Goal: Task Accomplishment & Management: Use online tool/utility

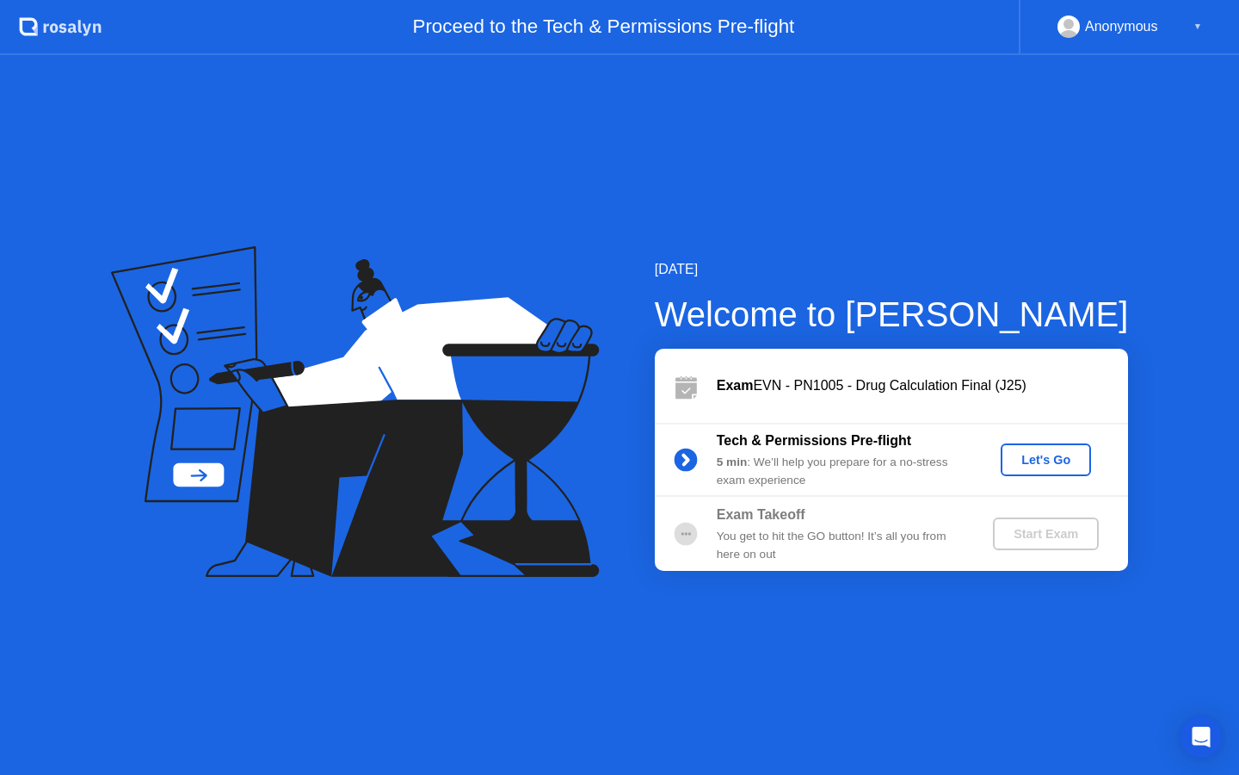
click at [1061, 449] on button "Let's Go" at bounding box center [1046, 459] width 90 height 33
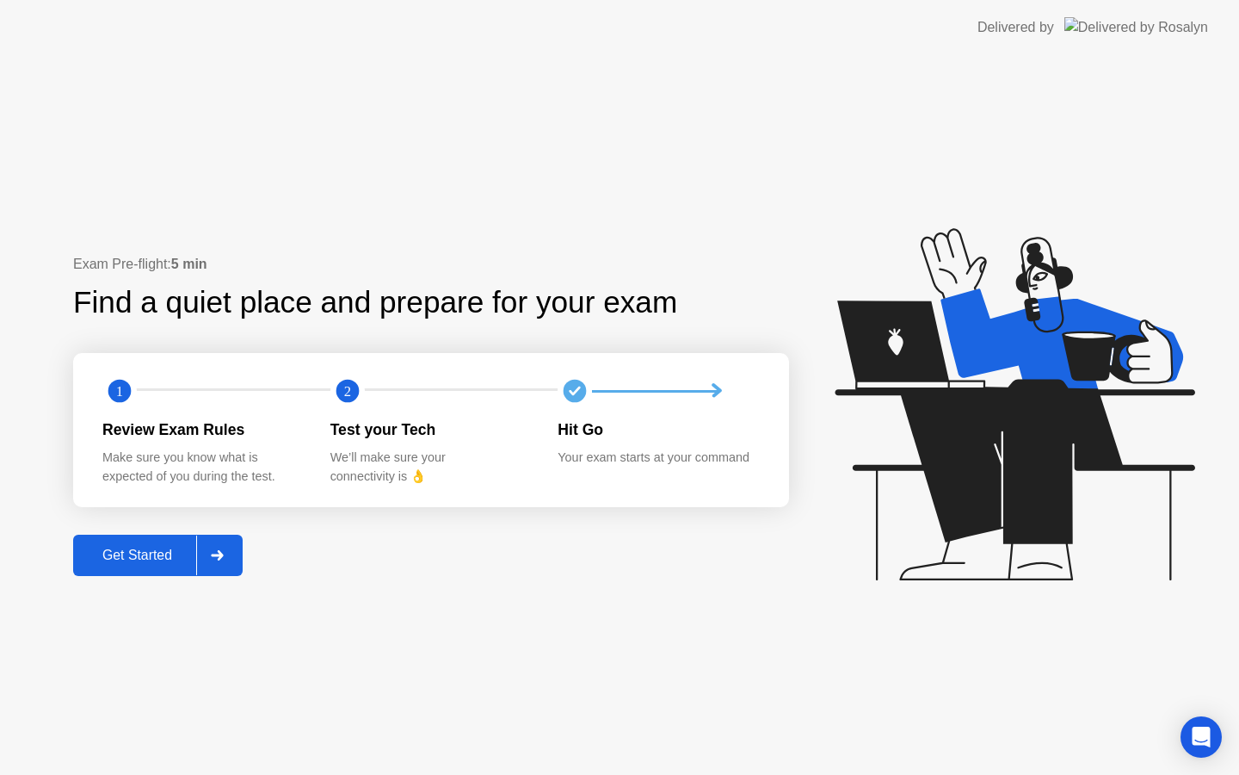
click at [133, 563] on div "Get Started" at bounding box center [137, 554] width 118 height 15
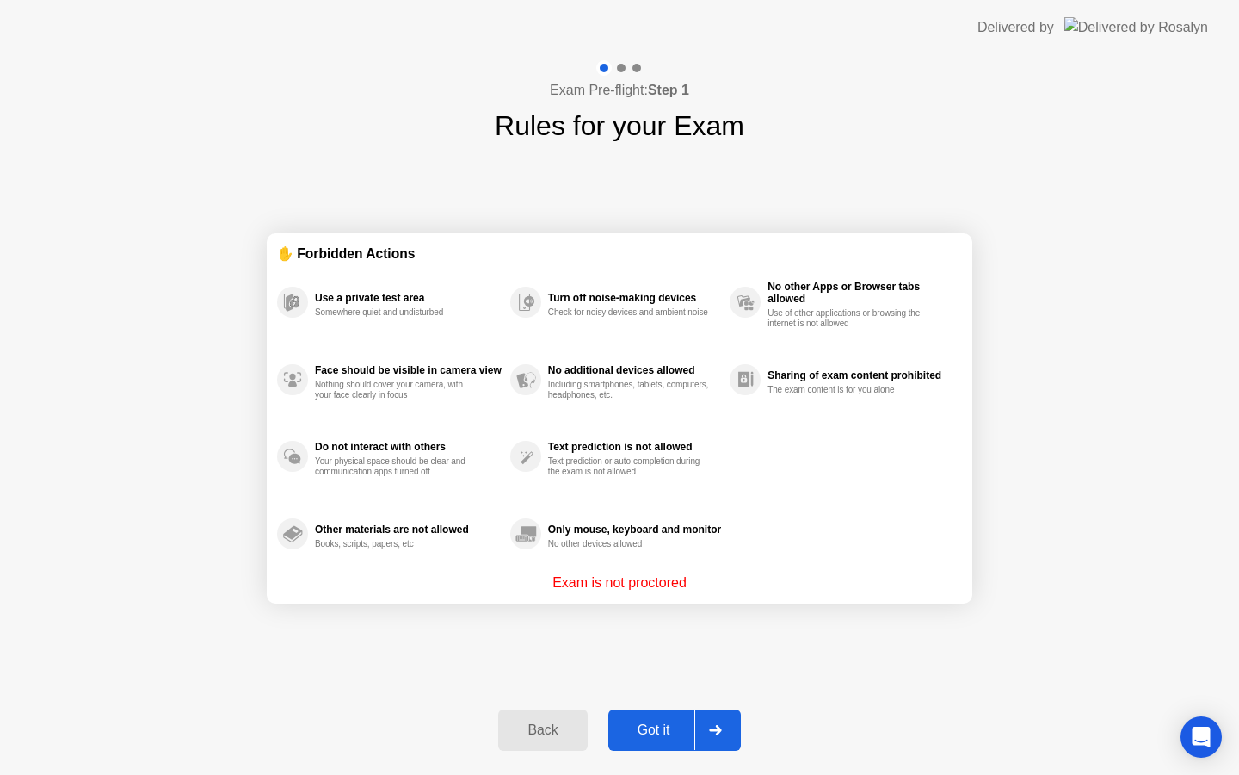
click at [681, 713] on button "Got it" at bounding box center [674, 729] width 133 height 41
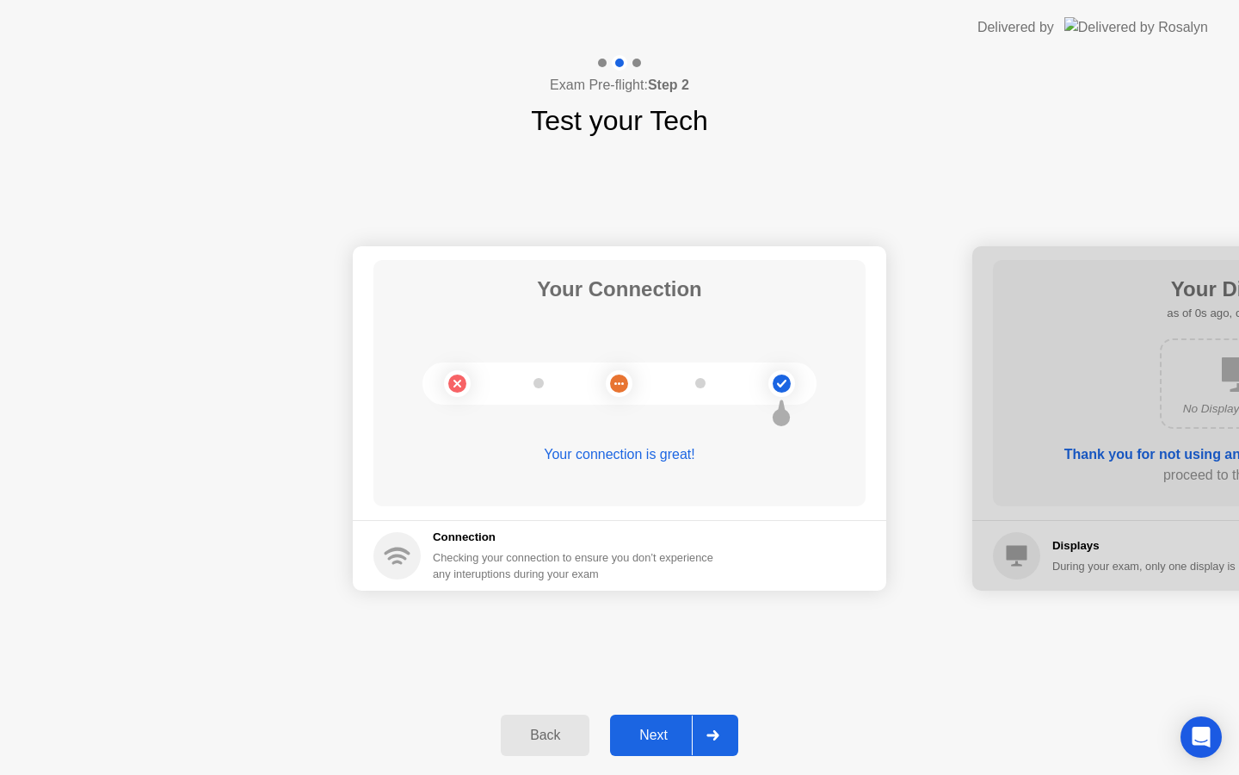
click at [679, 738] on div "Next" at bounding box center [653, 734] width 77 height 15
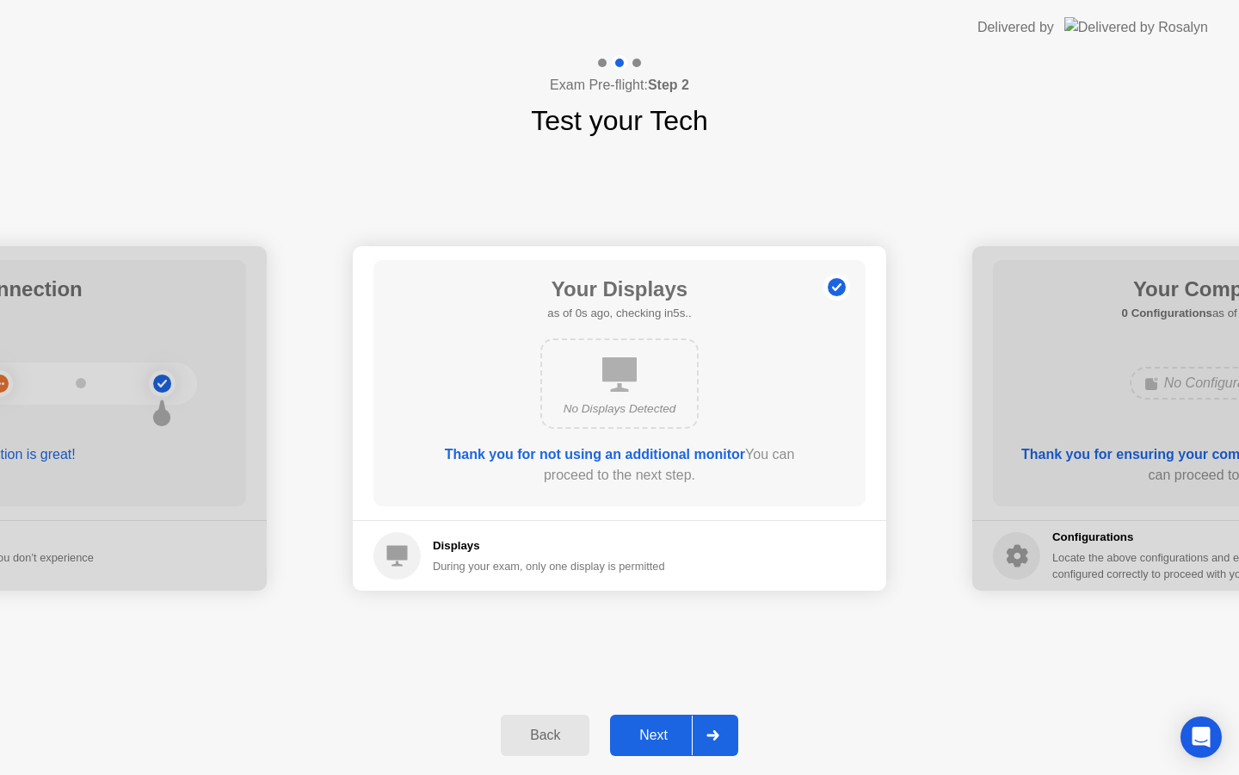
click at [704, 735] on div at bounding box center [712, 735] width 41 height 40
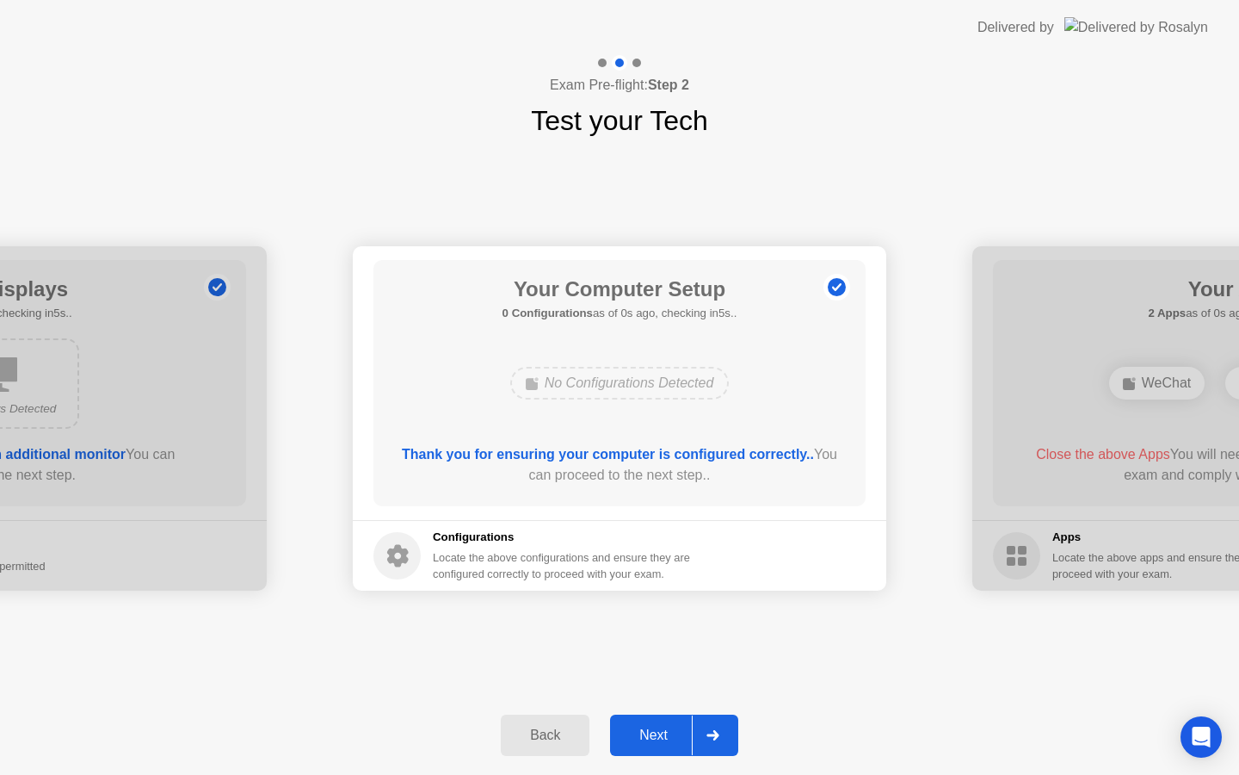
click at [704, 735] on div at bounding box center [712, 735] width 41 height 40
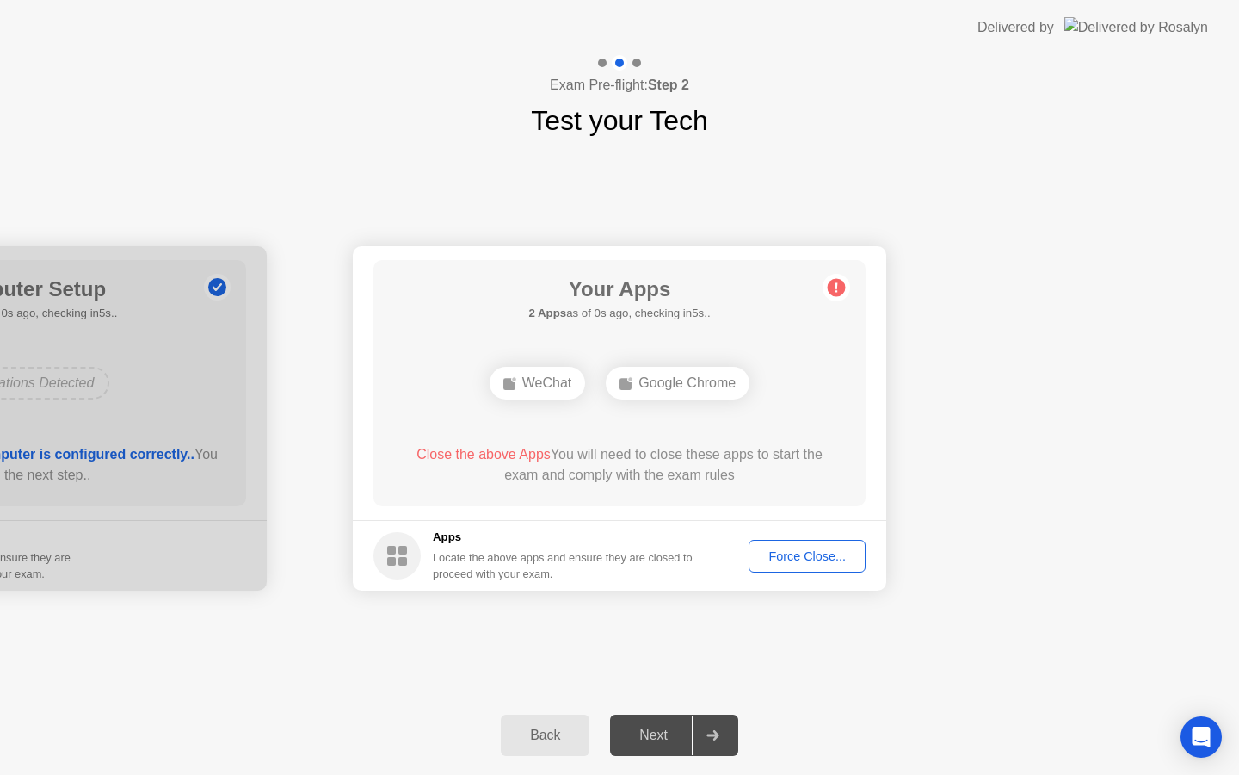
click at [704, 735] on div at bounding box center [712, 735] width 41 height 40
click at [825, 556] on div "Force Close..." at bounding box center [807, 556] width 105 height 14
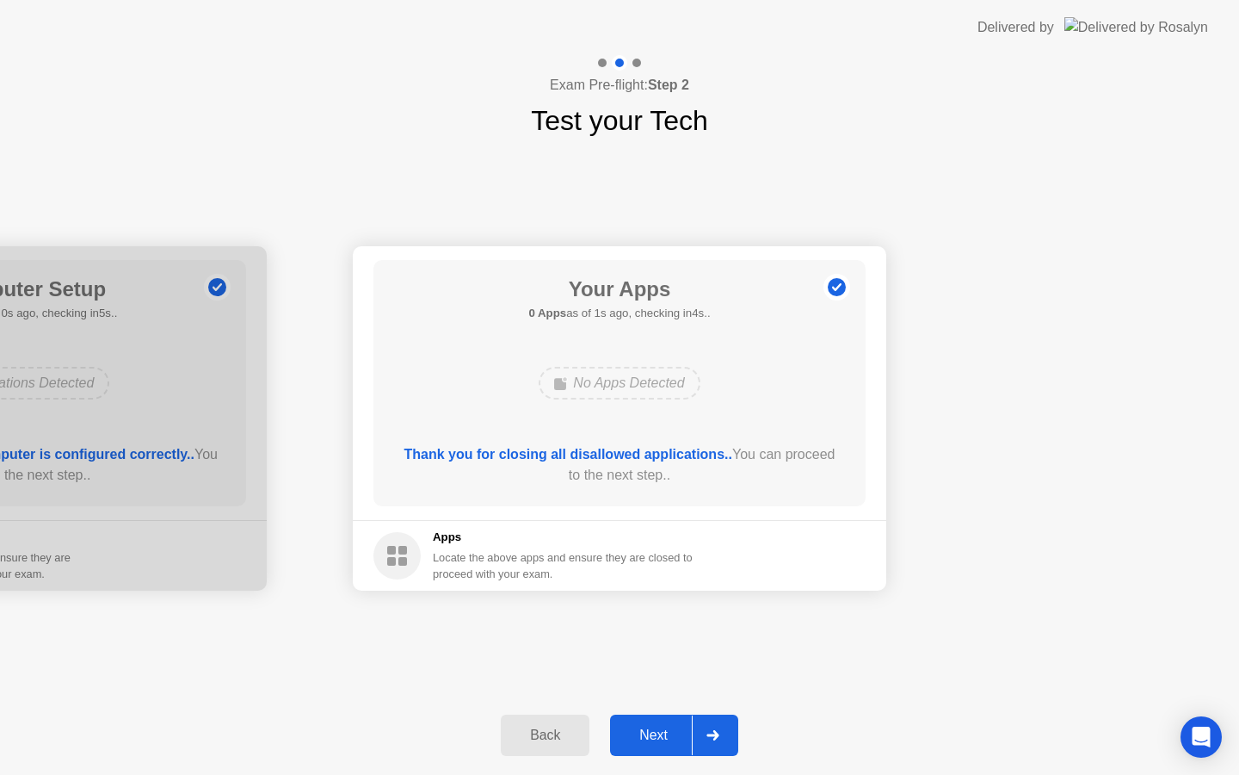
click at [653, 727] on div "Next" at bounding box center [653, 734] width 77 height 15
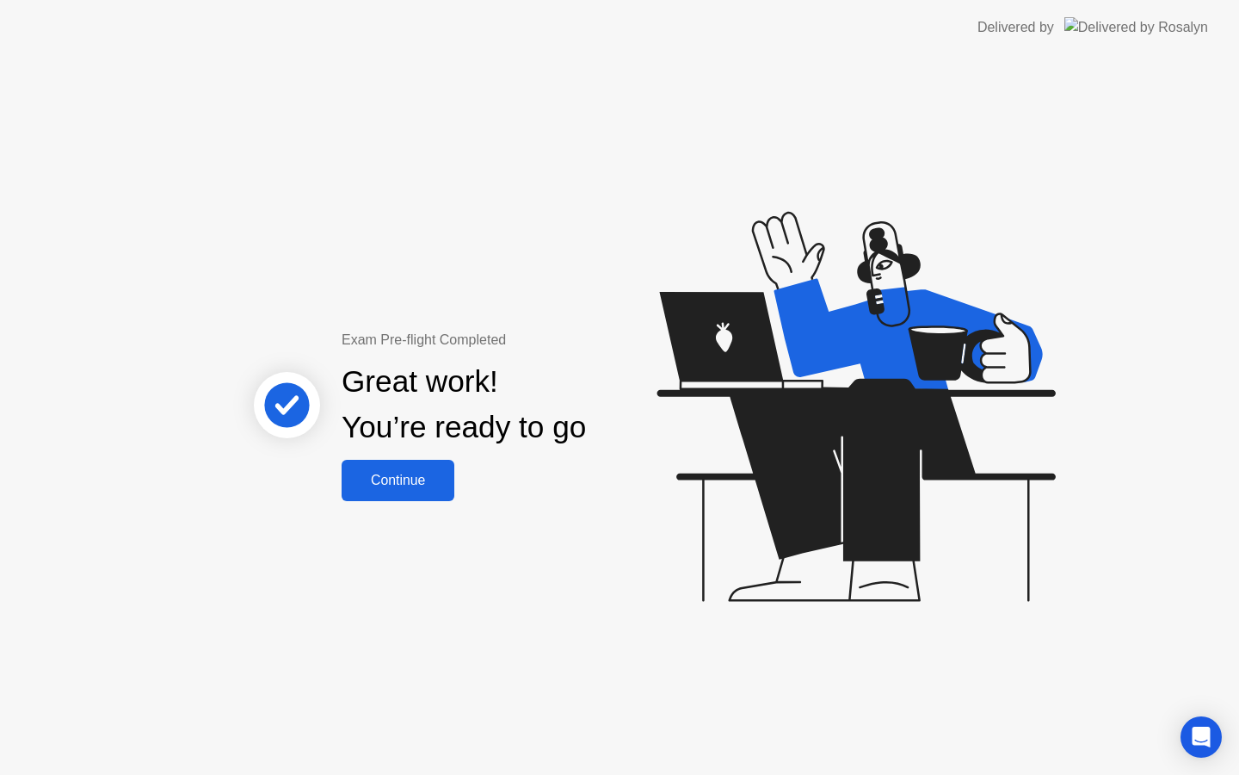
click at [383, 488] on div "Continue" at bounding box center [398, 479] width 102 height 15
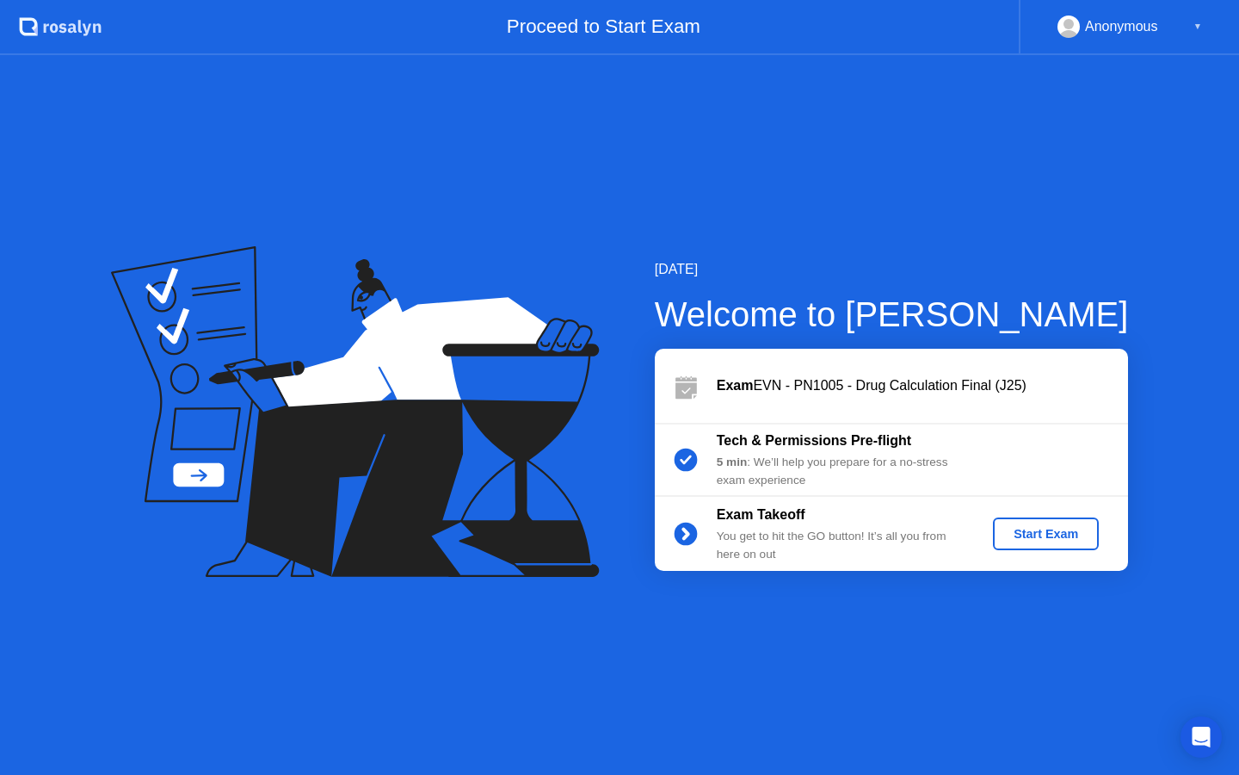
click at [1081, 543] on button "Start Exam" at bounding box center [1046, 533] width 106 height 33
